Goal: Information Seeking & Learning: Understand process/instructions

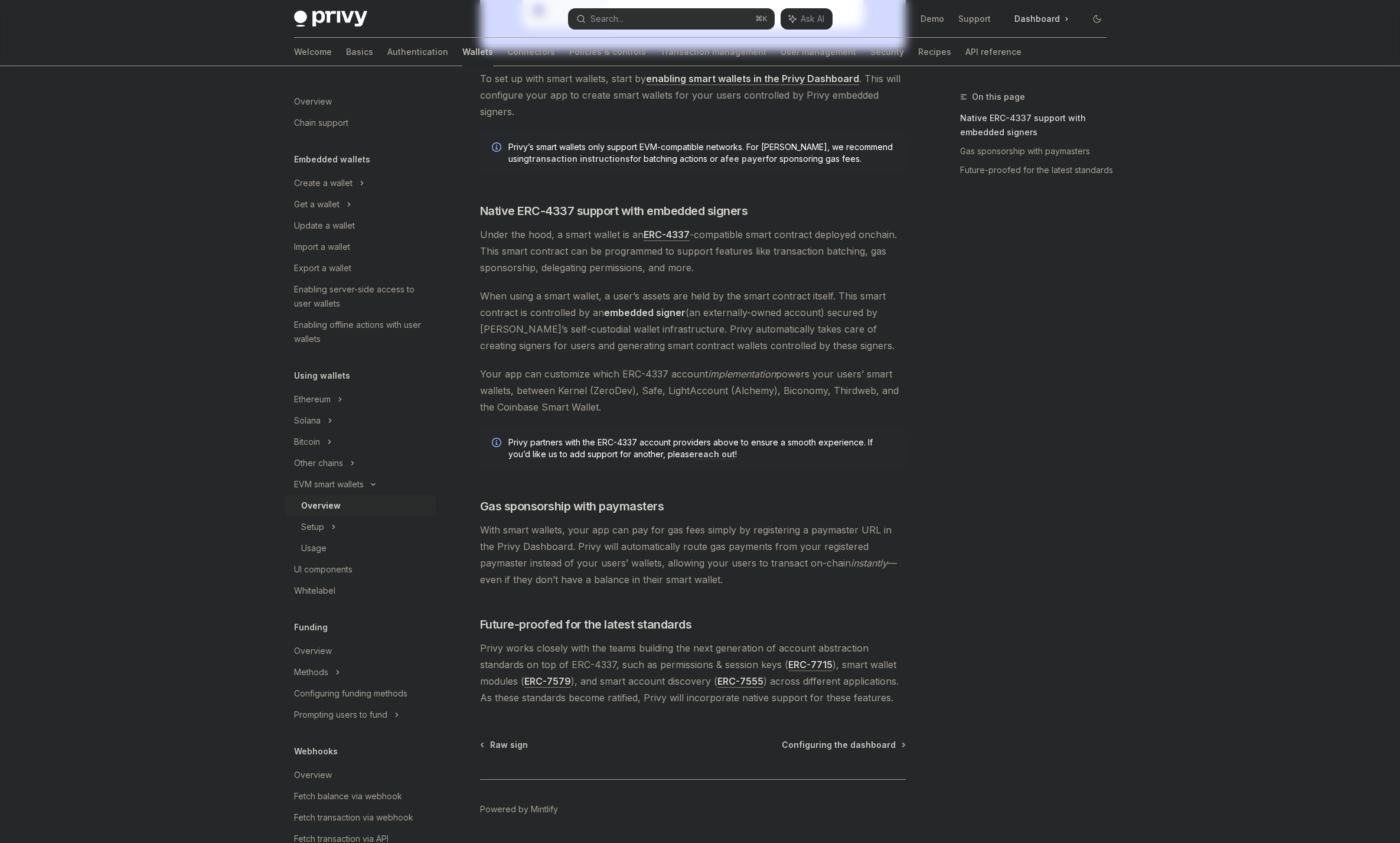
scroll to position [15, 0]
click at [330, 174] on div "Ethereum" at bounding box center [323, 167] width 58 height 14
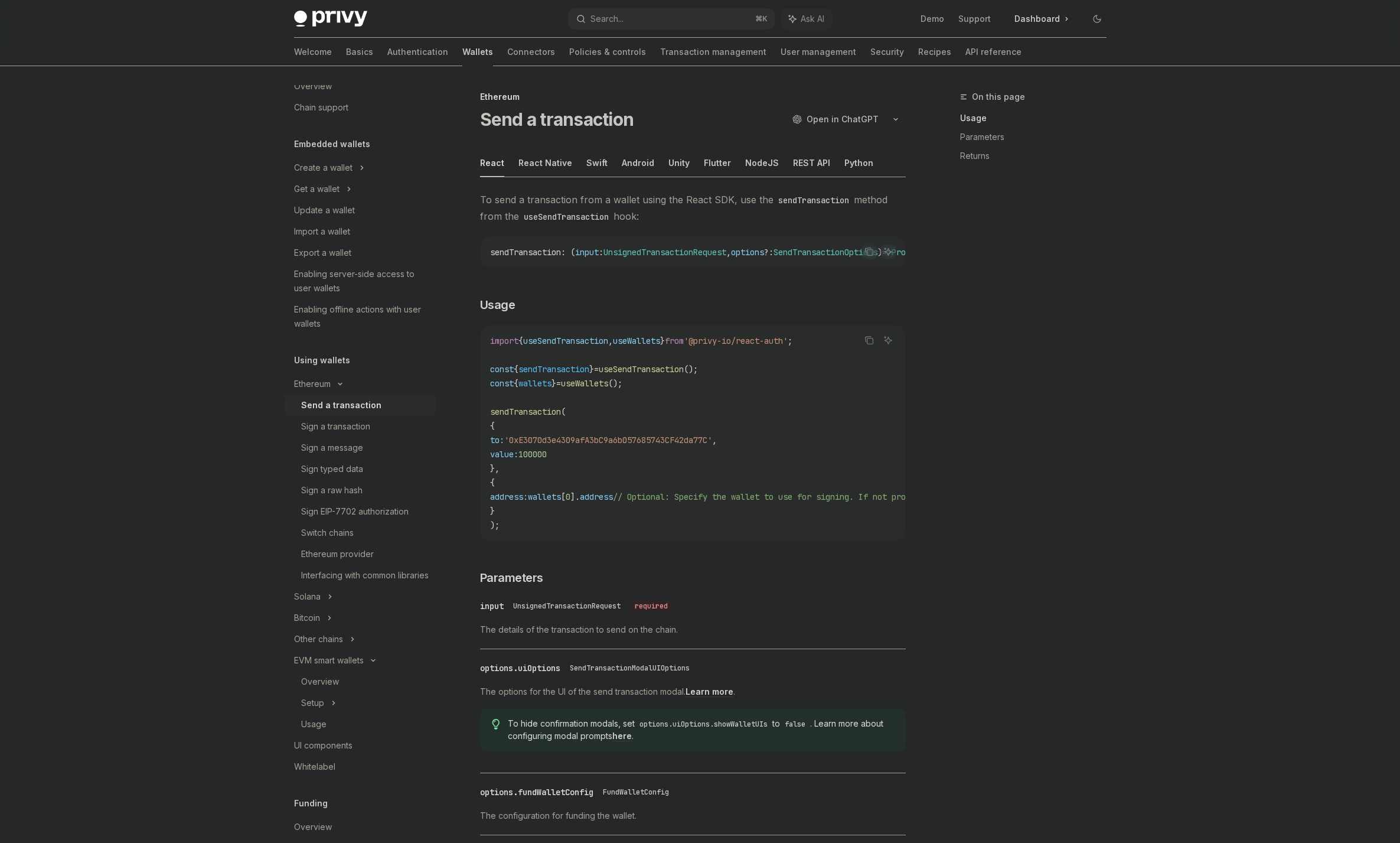
click at [347, 410] on div "Send a transaction" at bounding box center [341, 406] width 81 height 14
click at [1096, 365] on div "On this page Usage Parameters Returns" at bounding box center [1026, 466] width 180 height 753
click at [893, 119] on icon "button" at bounding box center [896, 119] width 14 height 4
click at [809, 205] on div "Copy page" at bounding box center [839, 200] width 115 height 12
click at [359, 421] on div "Sign a transaction" at bounding box center [336, 427] width 69 height 14
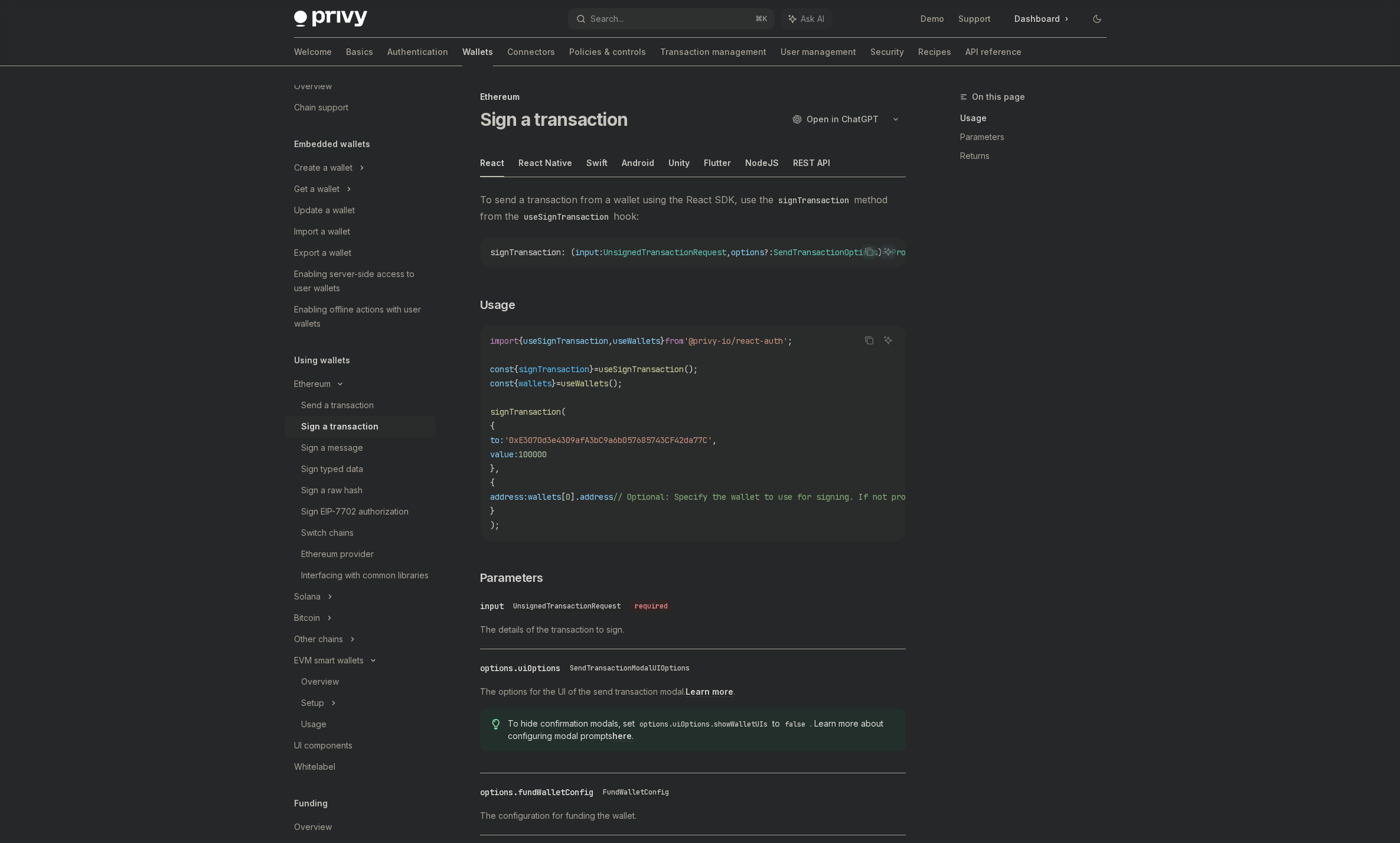
click at [903, 112] on button "button" at bounding box center [896, 119] width 20 height 20
click at [815, 205] on div "Copy page" at bounding box center [839, 200] width 115 height 12
click at [347, 447] on div "Sign a message" at bounding box center [332, 448] width 62 height 14
type textarea "*"
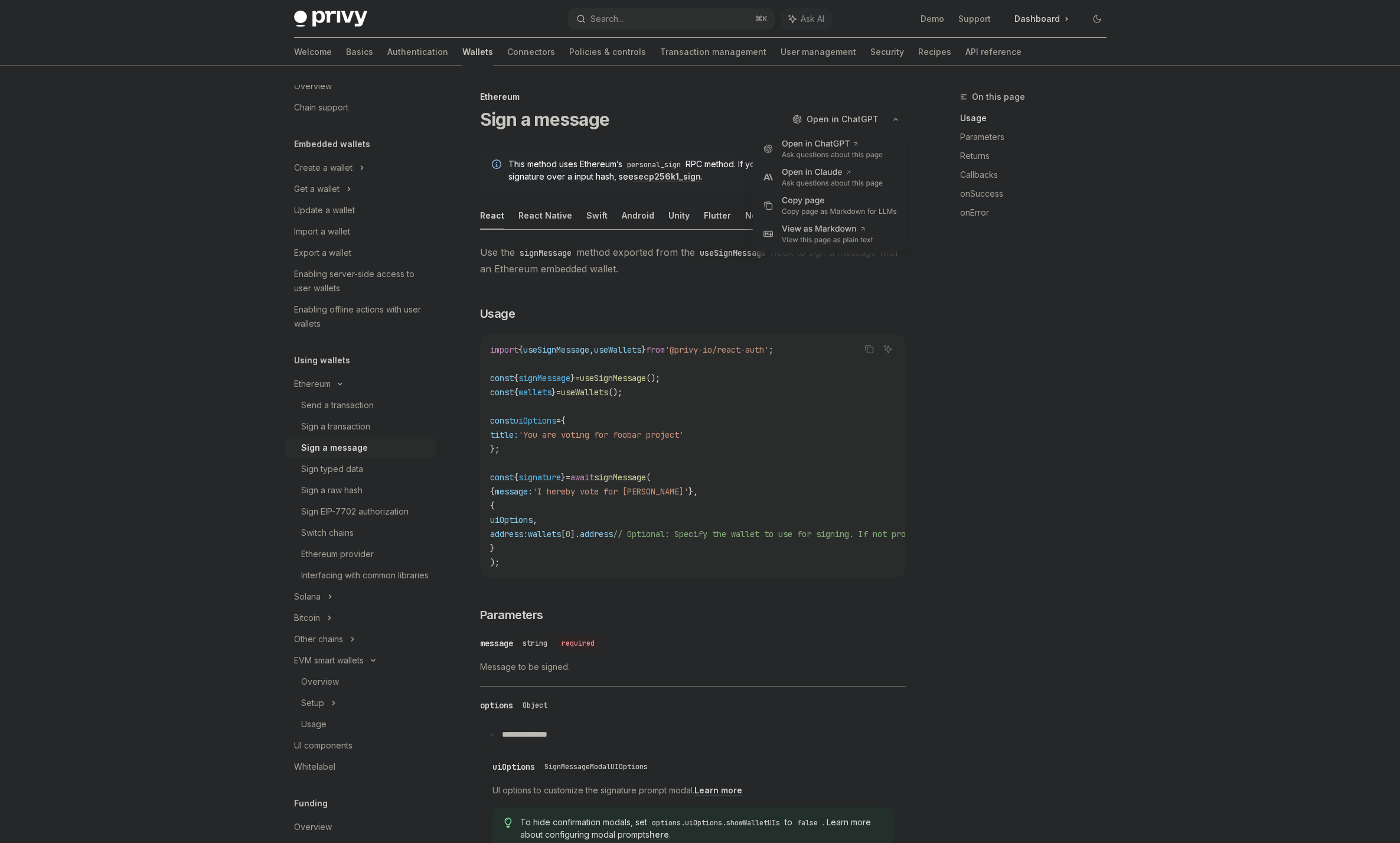
click at [892, 116] on button "button" at bounding box center [896, 119] width 20 height 20
click at [808, 201] on div "Copy page" at bounding box center [839, 200] width 115 height 12
click at [831, 122] on span "Open in ChatGPT" at bounding box center [842, 119] width 72 height 12
click at [874, 114] on span "Open in ChatGPT" at bounding box center [842, 119] width 72 height 12
click at [893, 120] on icon "button" at bounding box center [896, 119] width 14 height 4
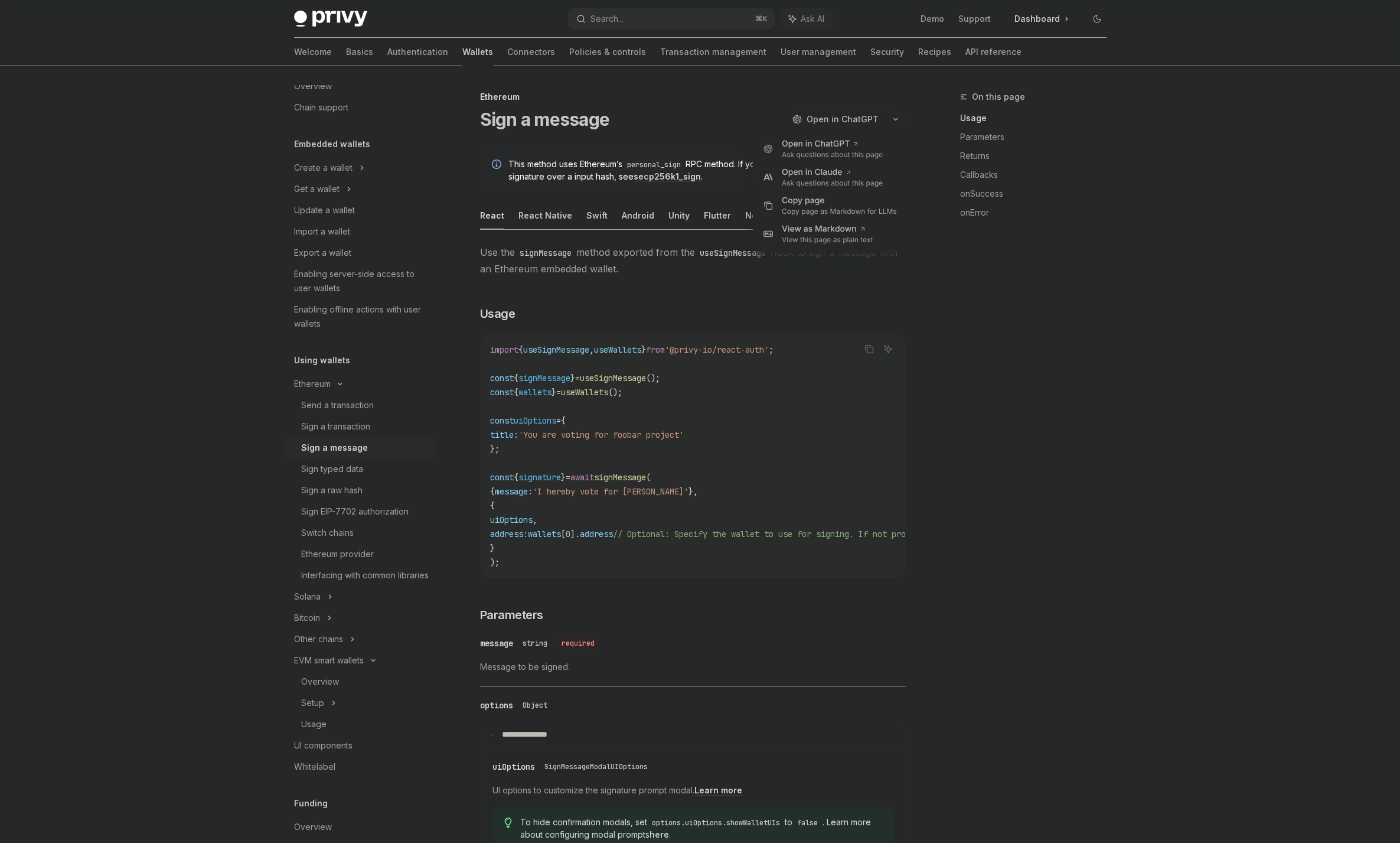
click at [959, 317] on div "On this page Usage Parameters Returns Callbacks onSuccess onError" at bounding box center [1026, 466] width 180 height 753
click at [352, 470] on div "Sign typed data" at bounding box center [332, 469] width 62 height 14
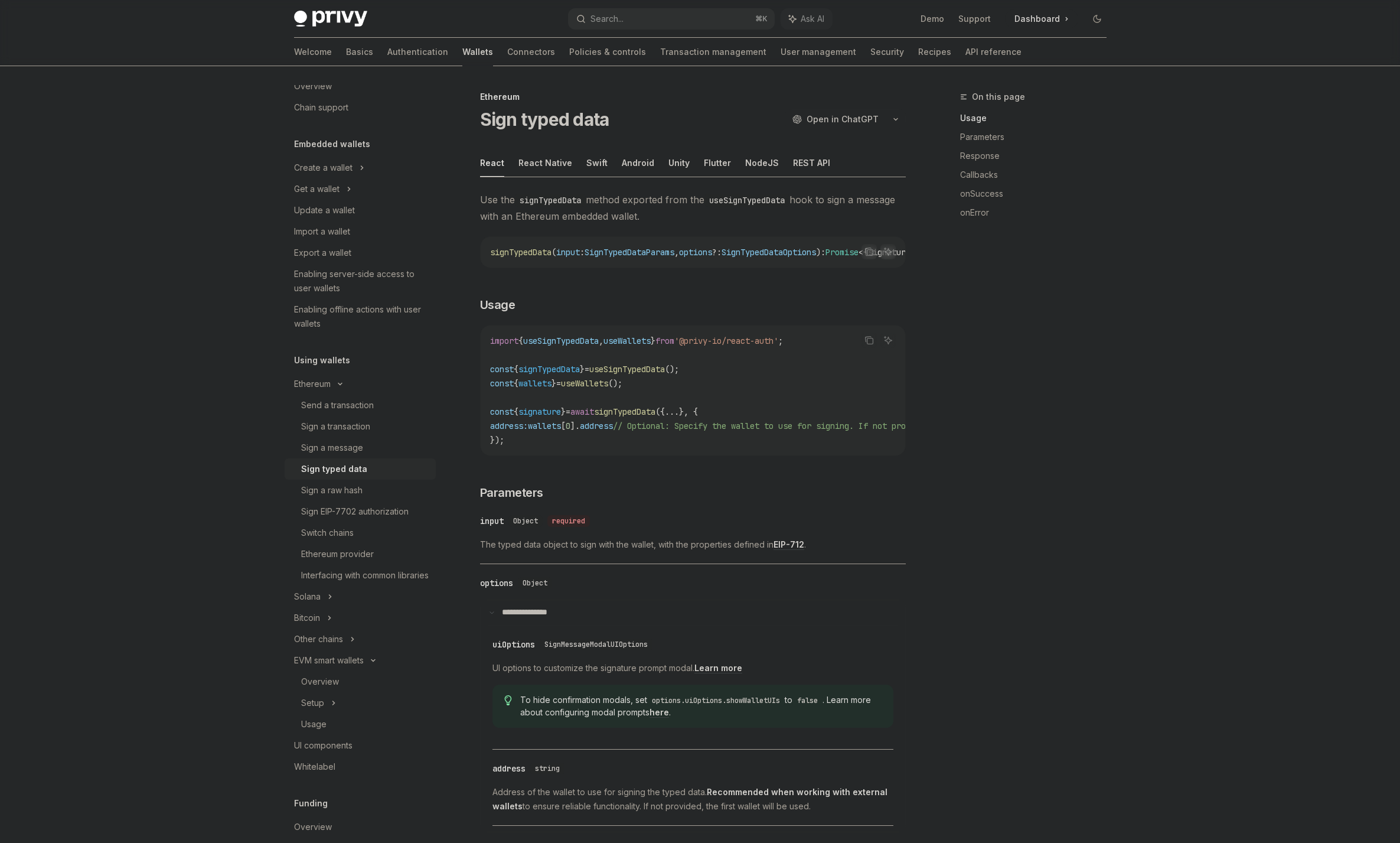
click at [895, 122] on button "button" at bounding box center [896, 119] width 20 height 20
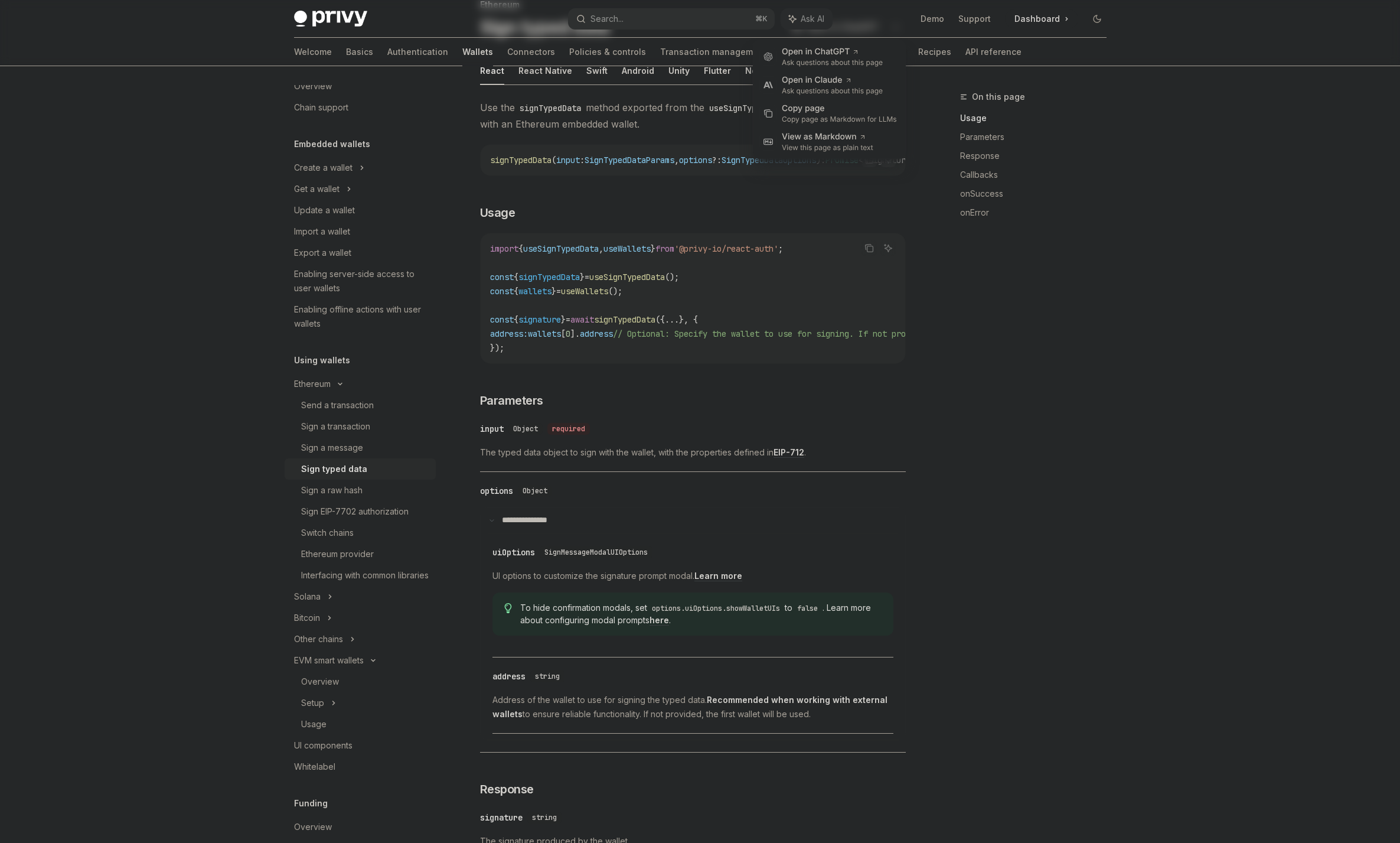
scroll to position [45, 0]
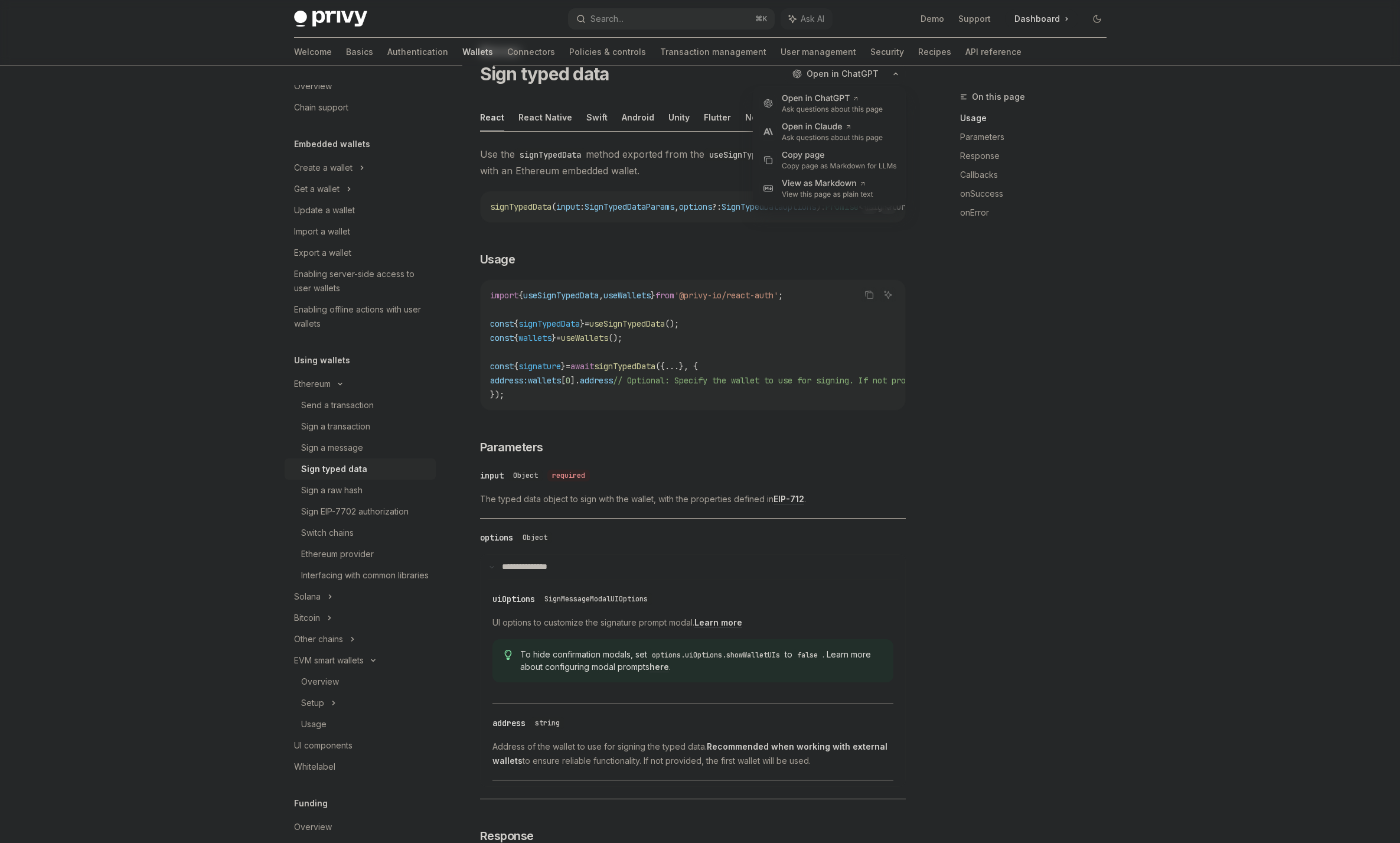
click at [819, 162] on div "Copy page as Markdown for LLMs" at bounding box center [839, 166] width 115 height 10
click at [338, 492] on div "Sign a raw hash" at bounding box center [331, 491] width 61 height 14
type textarea "*"
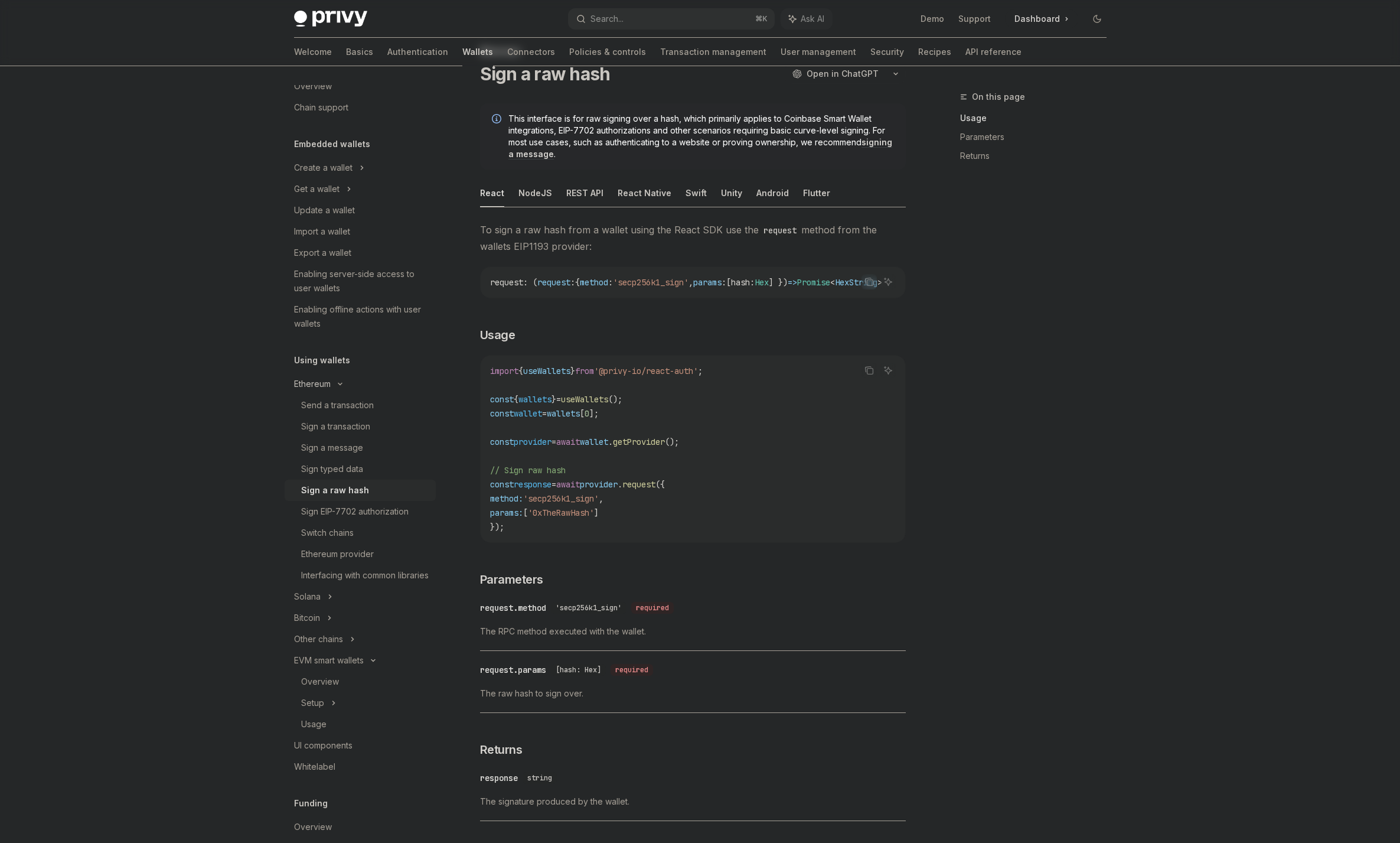
click at [313, 174] on div "Ethereum" at bounding box center [323, 167] width 58 height 14
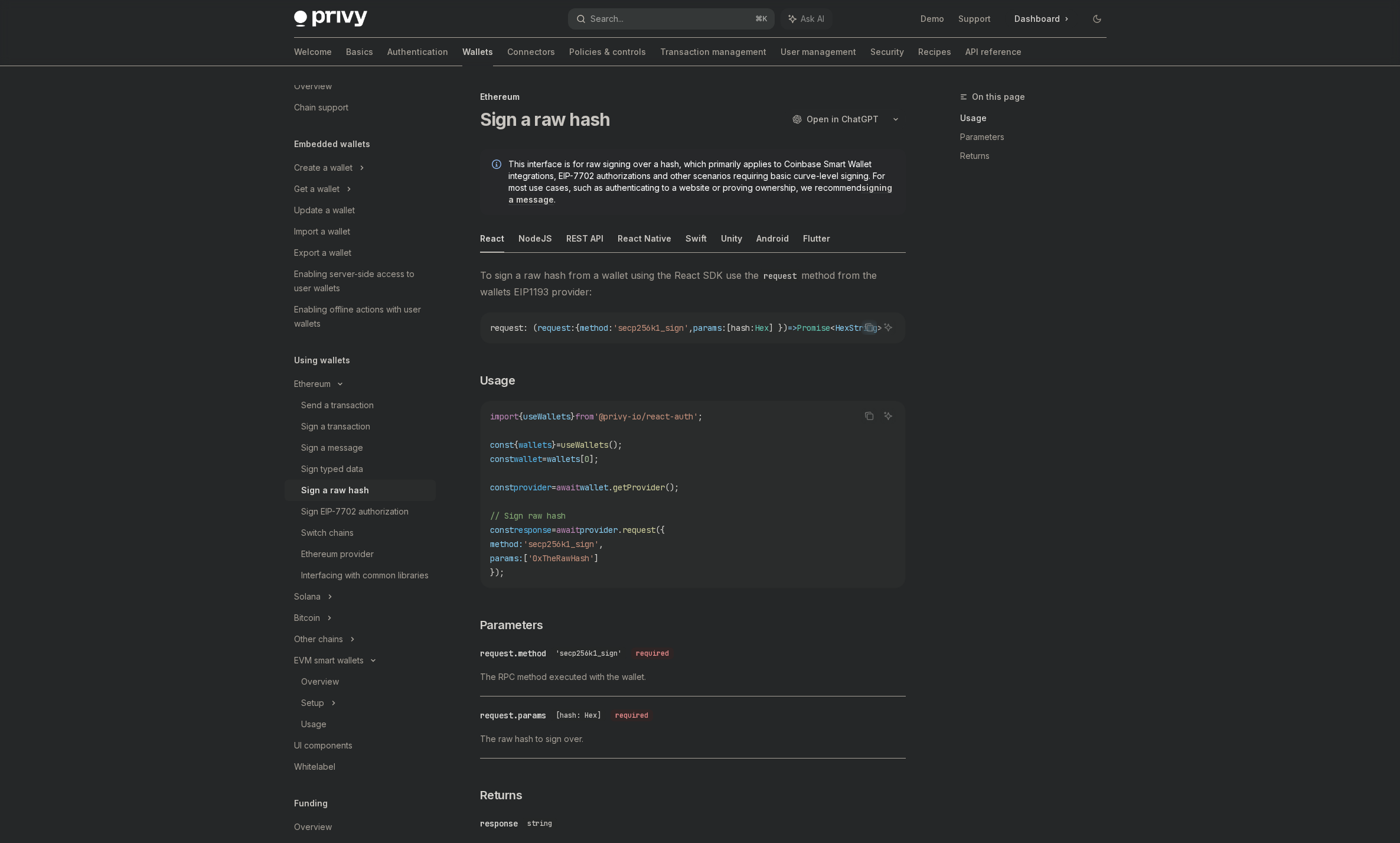
click at [682, 24] on button "Search... ⌘ K" at bounding box center [671, 19] width 206 height 21
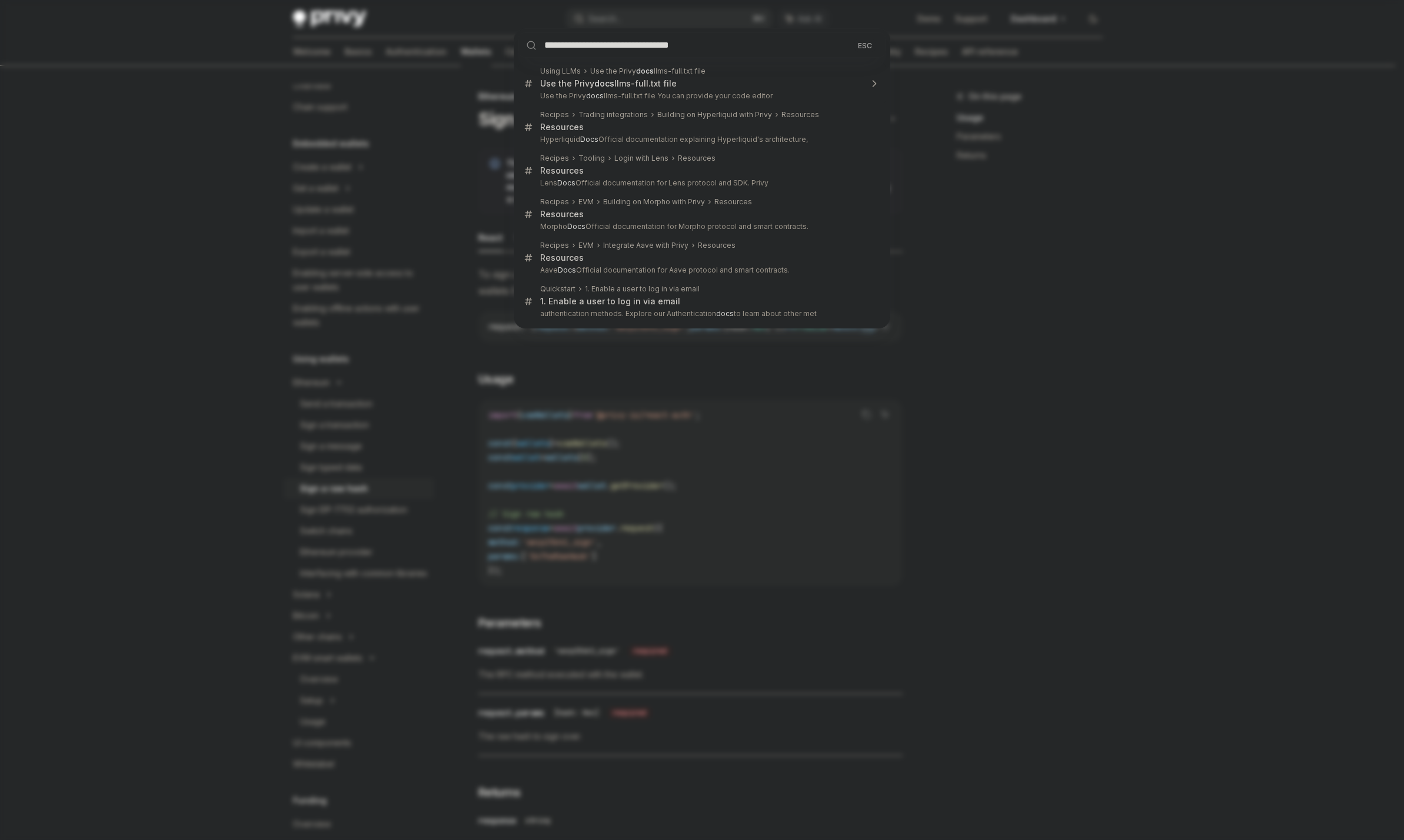
type input "**********"
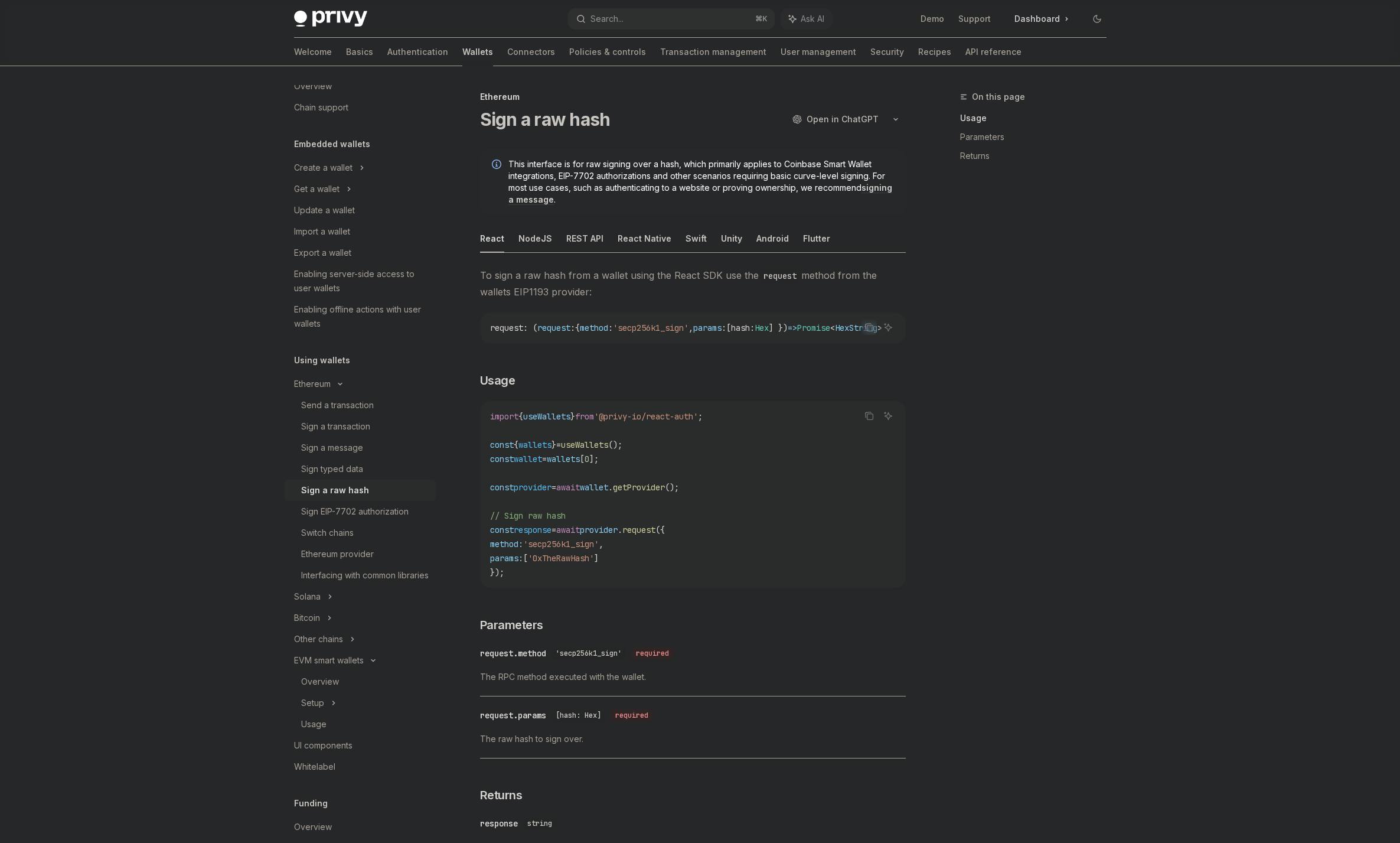
type textarea "*"
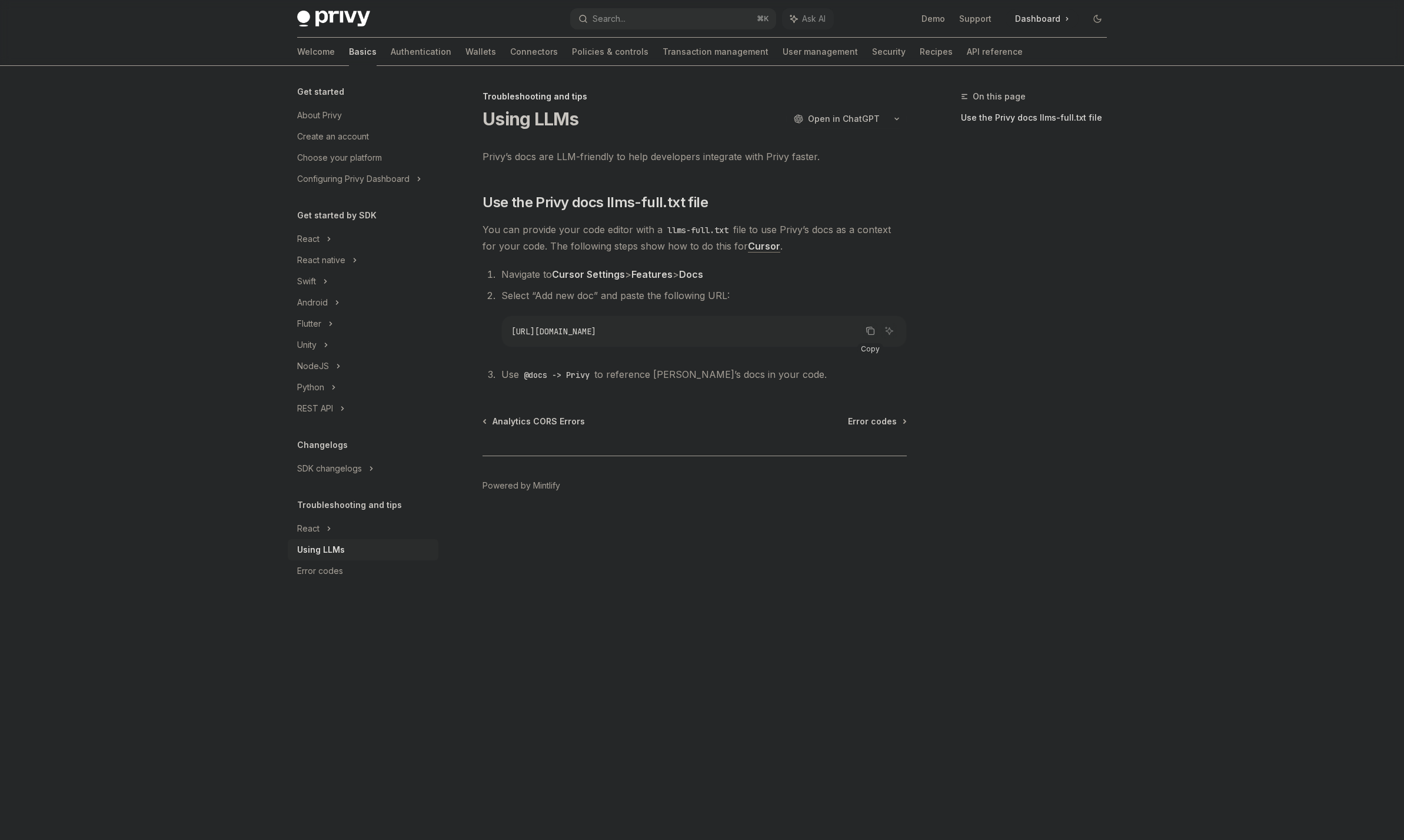
click at [867, 330] on icon "Copy the contents from the code block" at bounding box center [870, 331] width 10 height 10
drag, startPoint x: 959, startPoint y: 574, endPoint x: 731, endPoint y: 517, distance: 235.0
click at [959, 574] on div "On this page Use the Privy docs llms-full.txt file" at bounding box center [1027, 464] width 179 height 750
click at [315, 408] on div "REST API" at bounding box center [315, 409] width 36 height 14
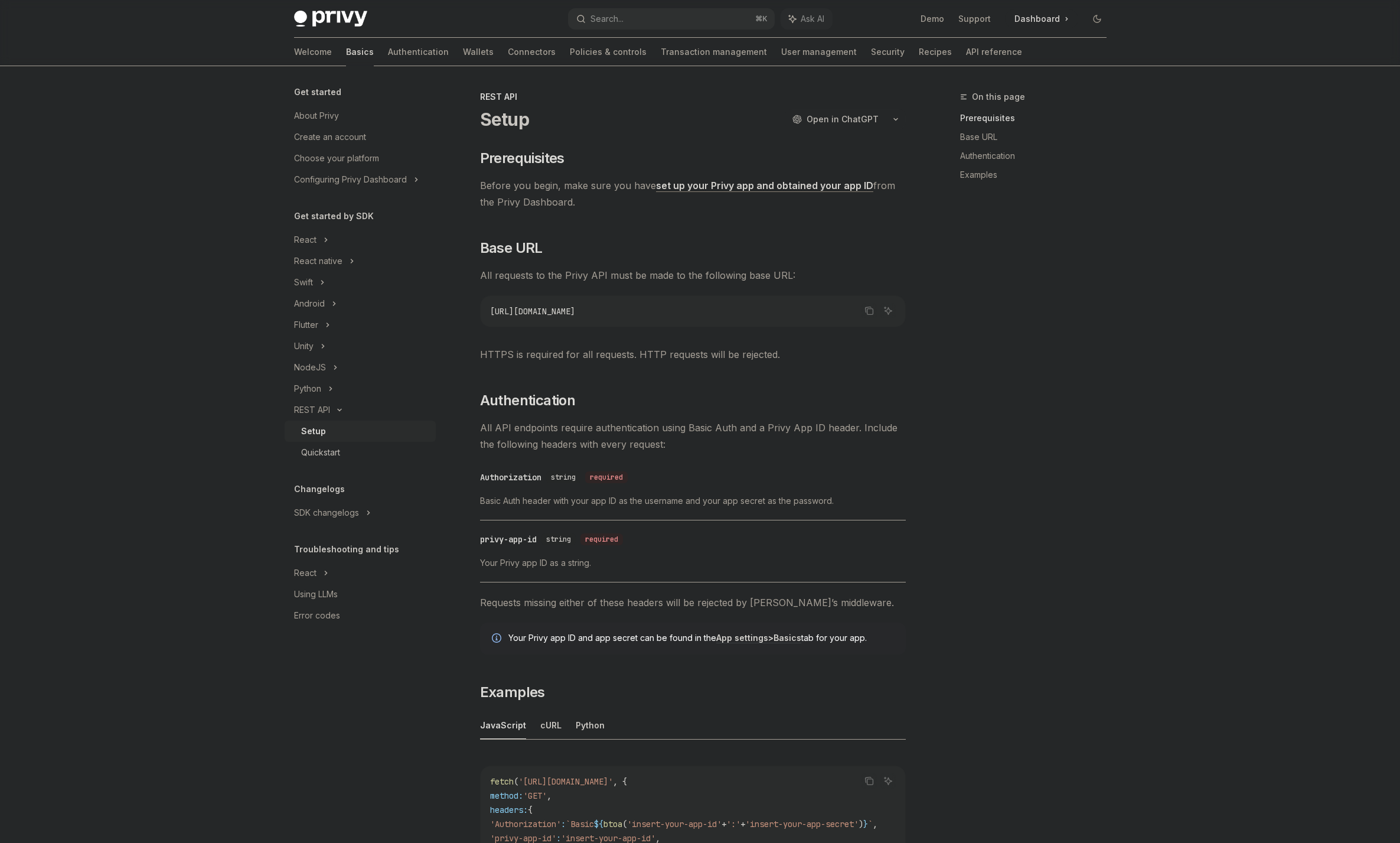
click at [321, 452] on div "Quickstart" at bounding box center [321, 452] width 39 height 14
type textarea "*"
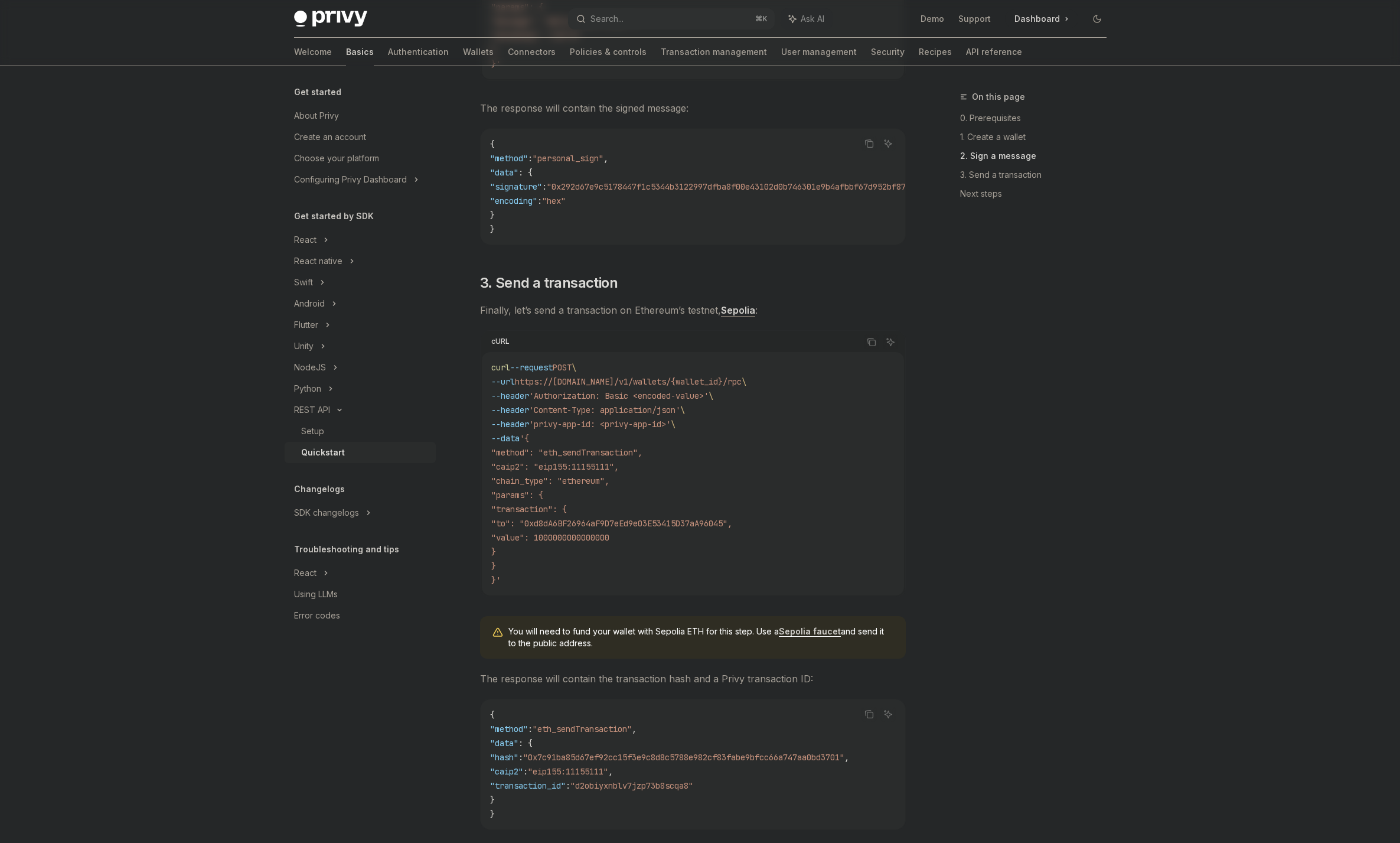
scroll to position [1164, 0]
